Goal: Information Seeking & Learning: Learn about a topic

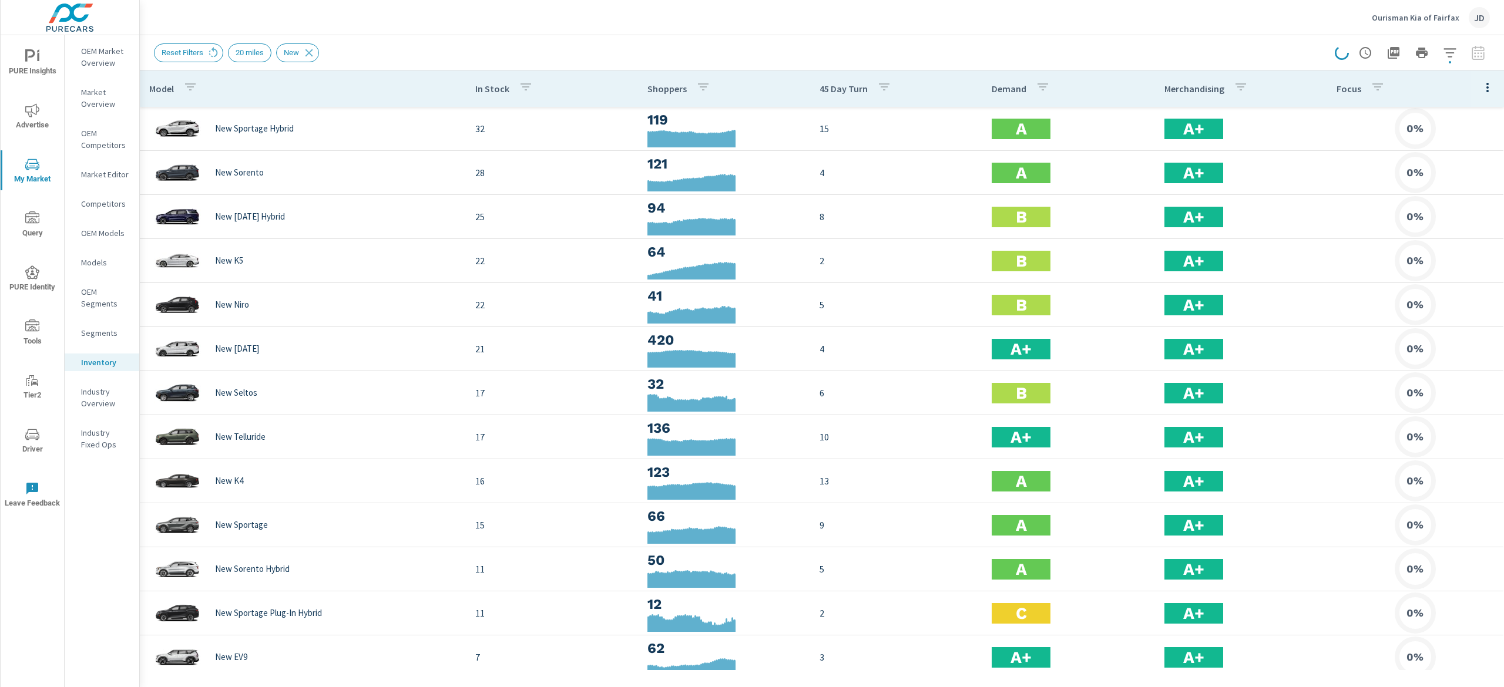
click at [26, 63] on span "PURE Insights" at bounding box center [32, 63] width 56 height 29
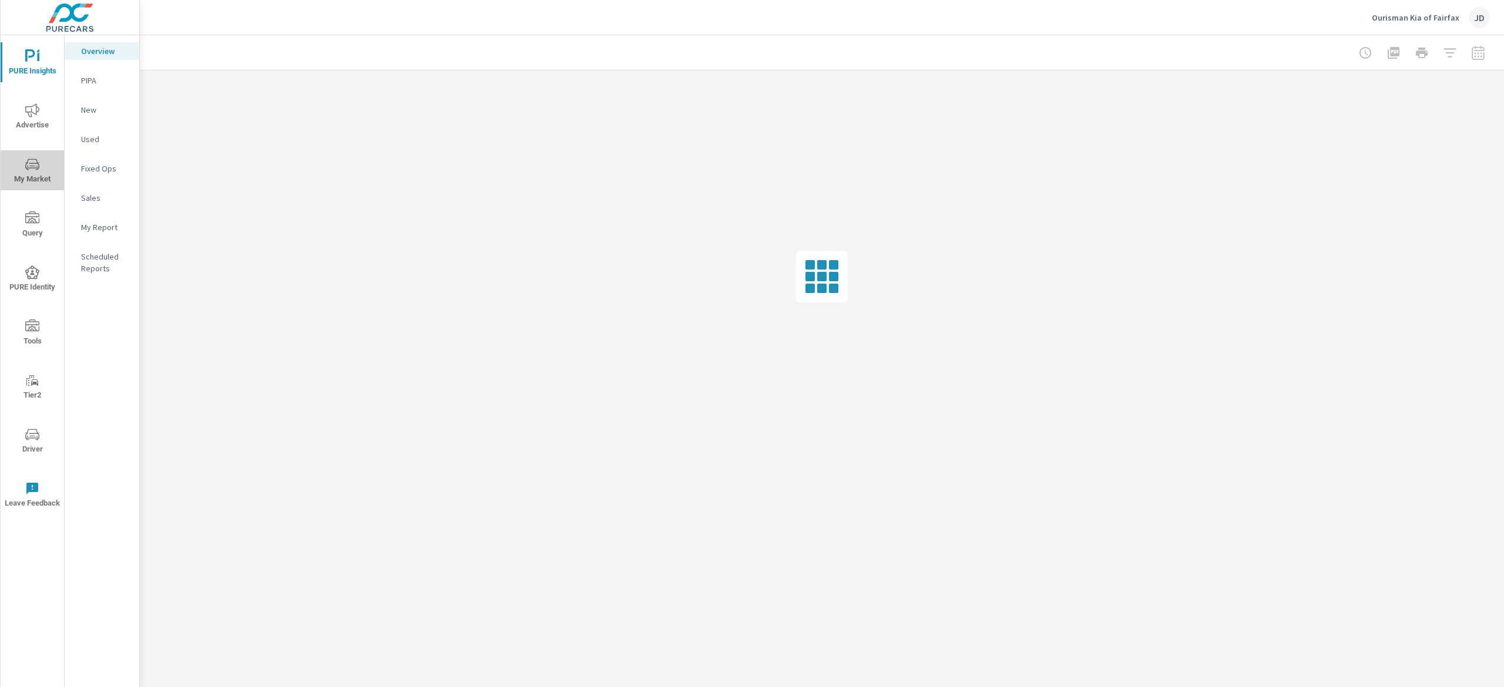
click at [28, 189] on button "My Market" at bounding box center [32, 170] width 63 height 40
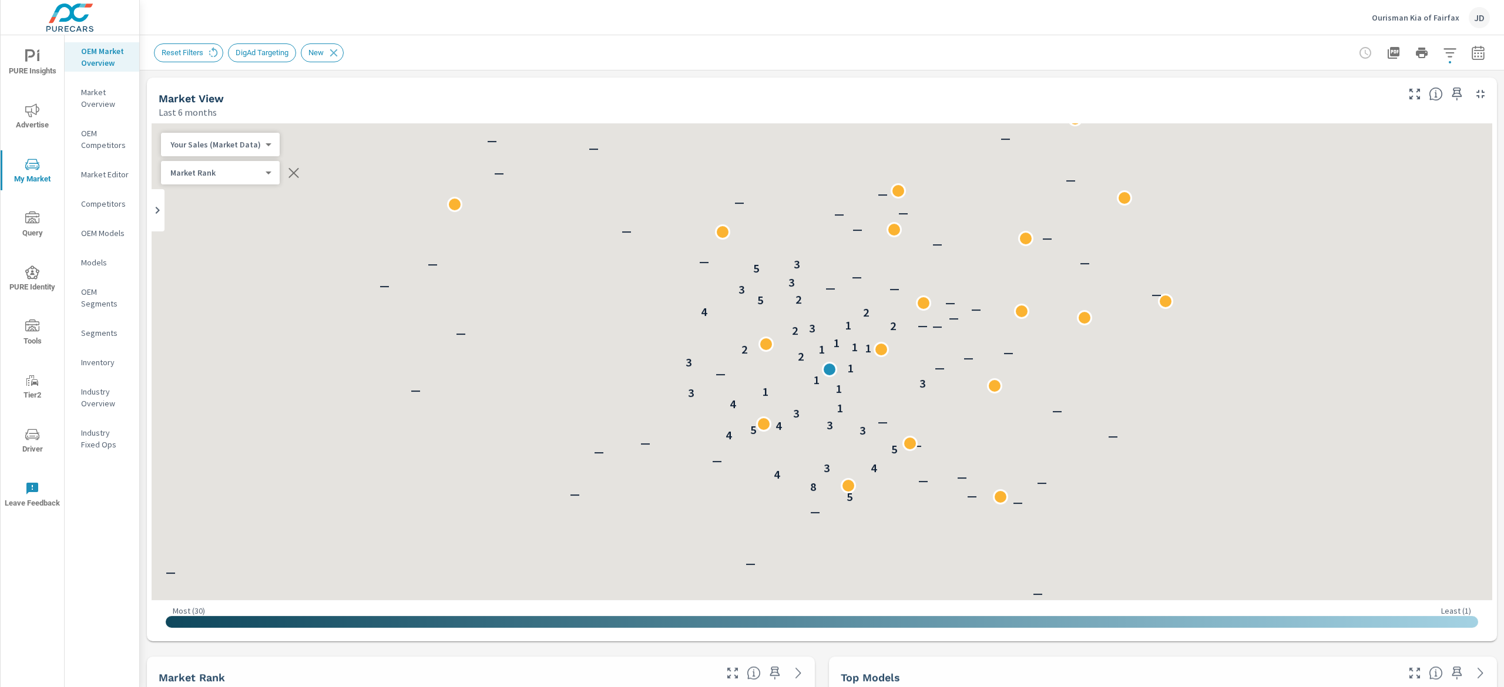
scroll to position [308, 0]
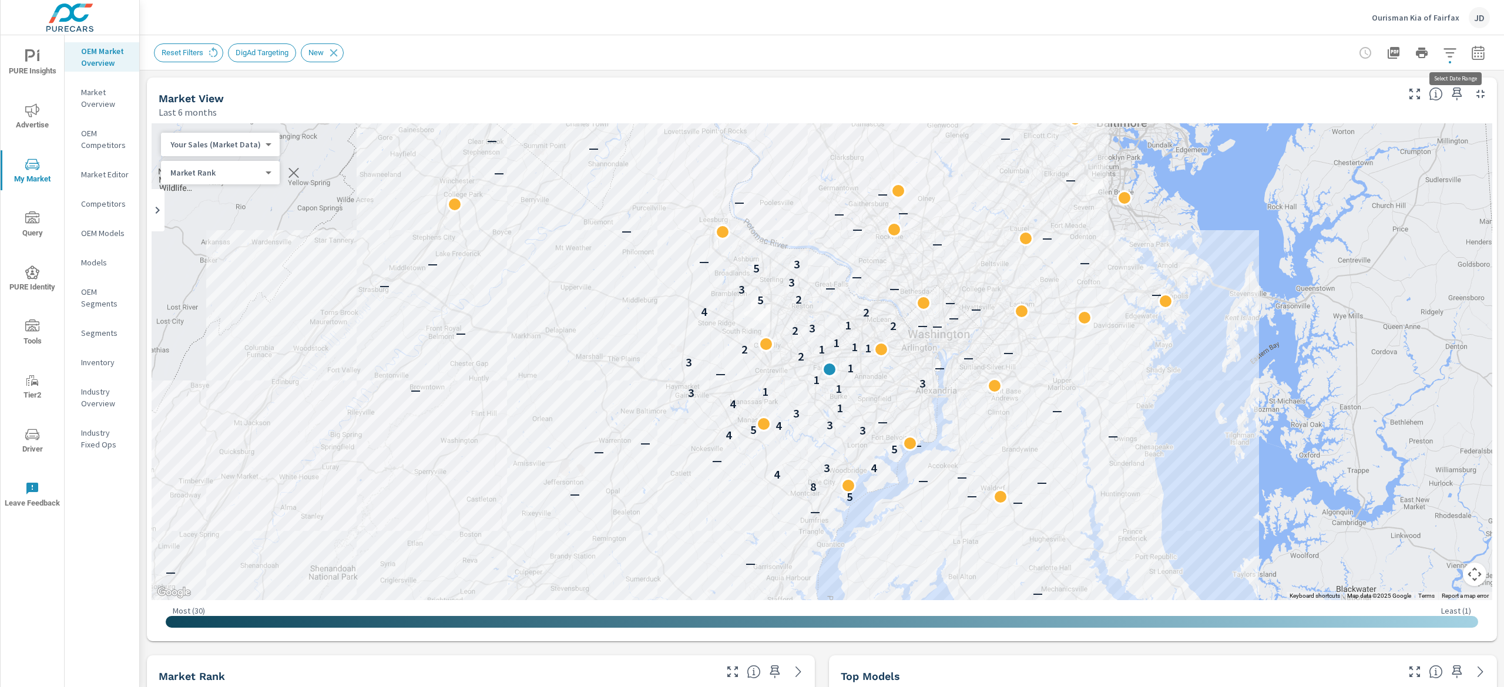
click at [1471, 48] on icon "button" at bounding box center [1478, 53] width 14 height 14
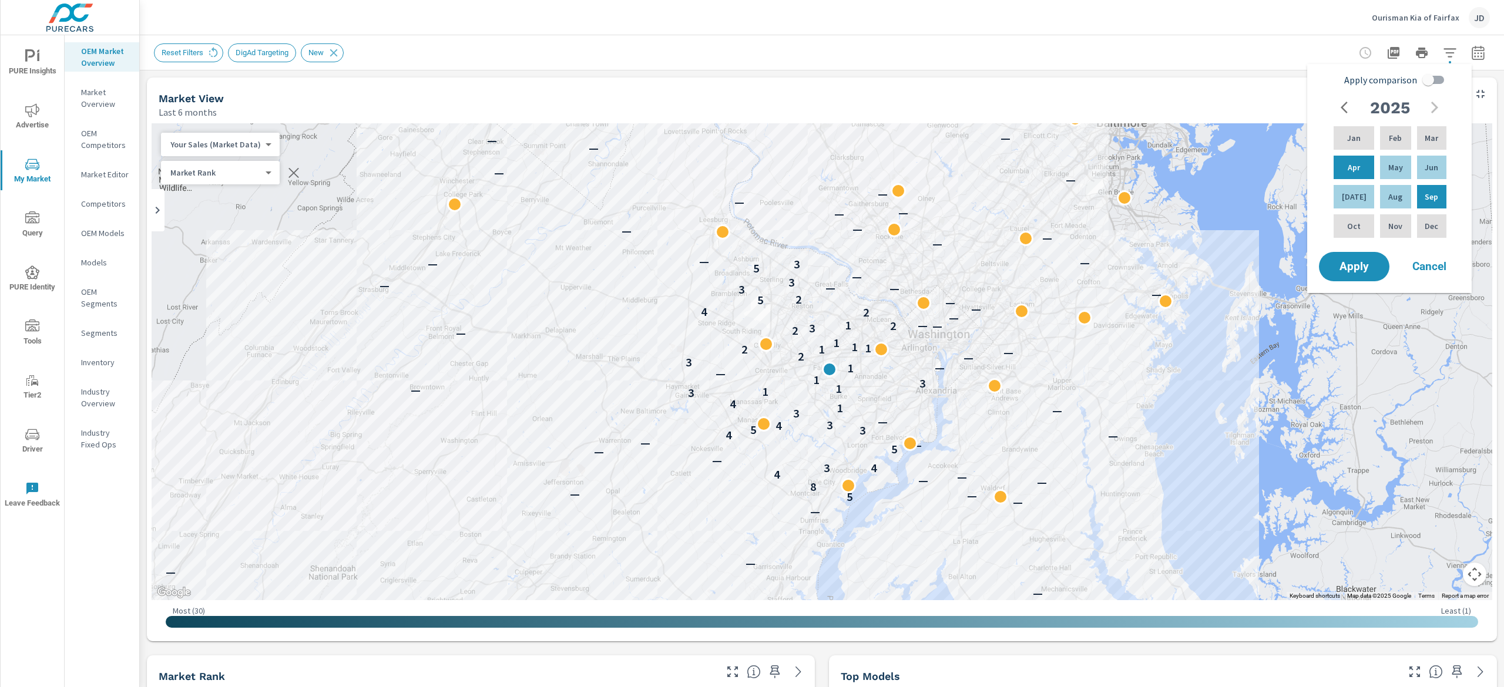
click at [1432, 77] on input "Apply comparison" at bounding box center [1428, 80] width 67 height 22
checkbox input "true"
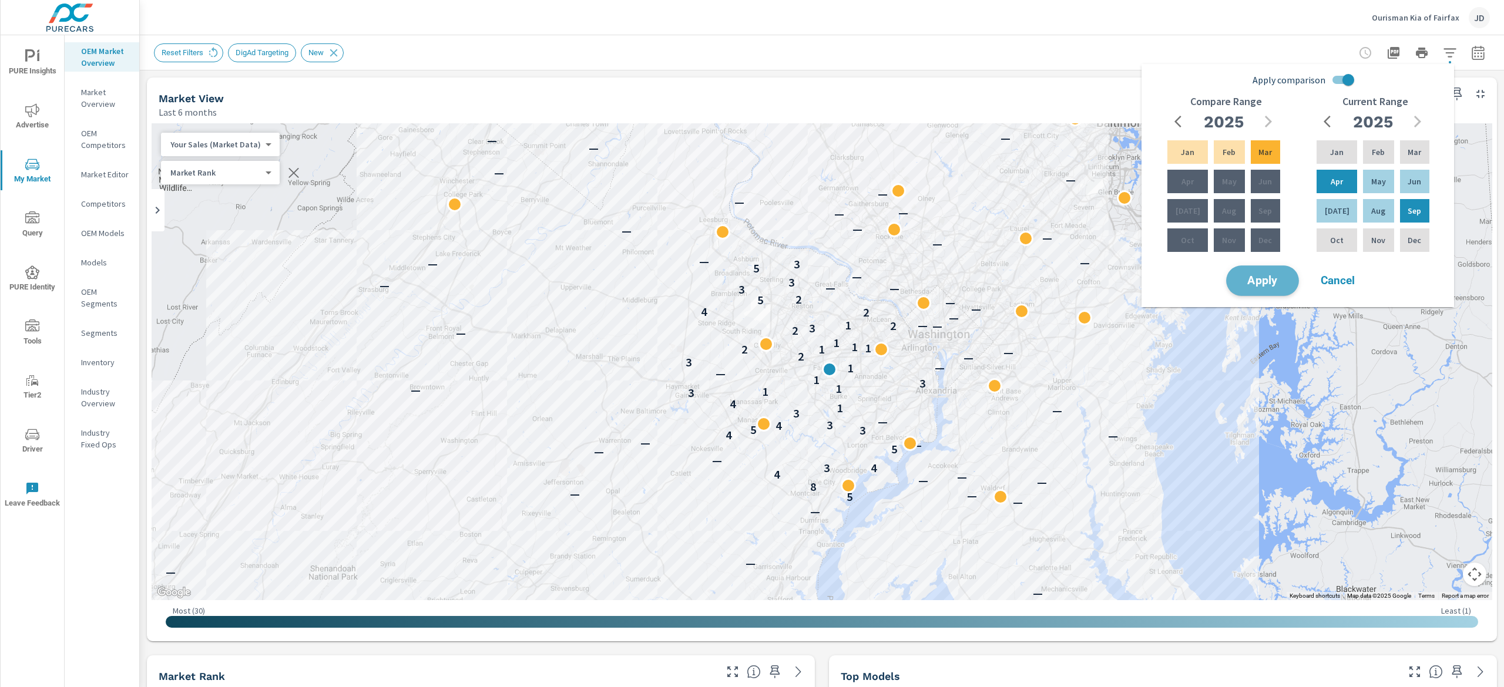
click at [1256, 277] on span "Apply" at bounding box center [1263, 281] width 48 height 11
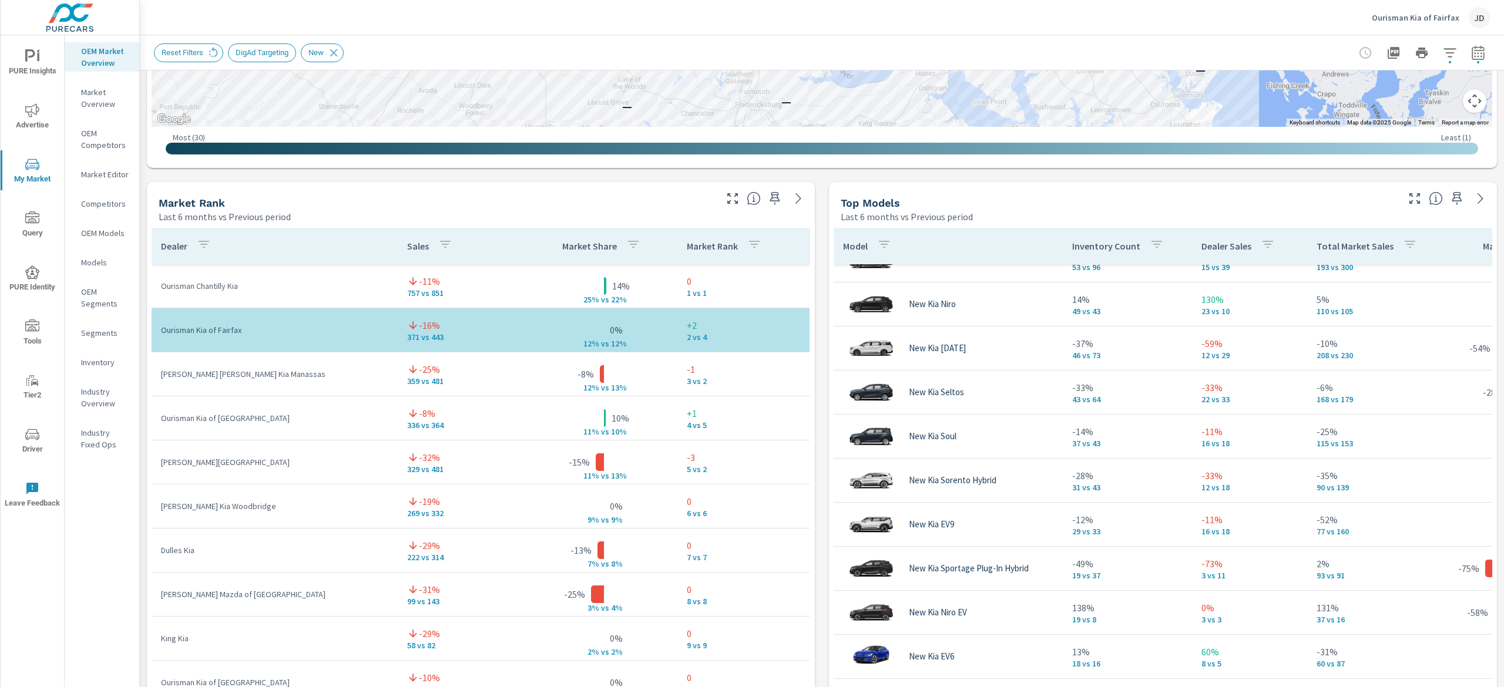
scroll to position [668, 0]
